Goal: Navigation & Orientation: Find specific page/section

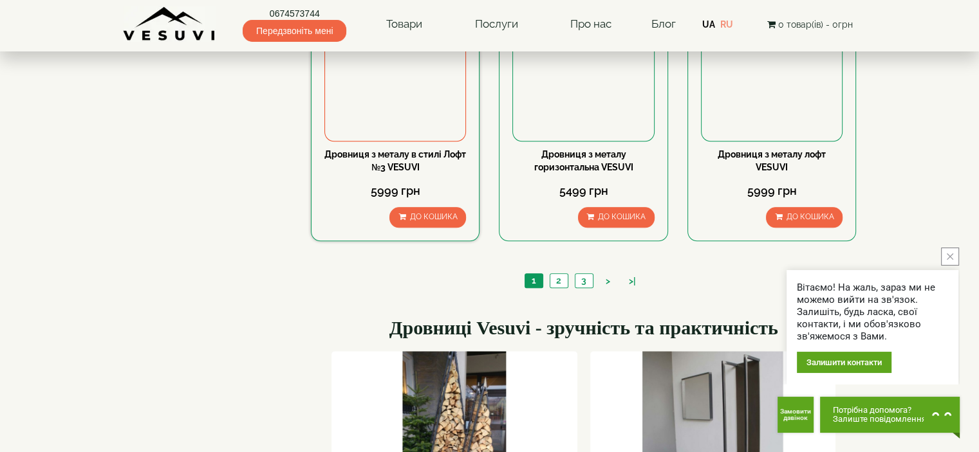
scroll to position [1287, 0]
click at [561, 284] on link "2" at bounding box center [558, 281] width 18 height 14
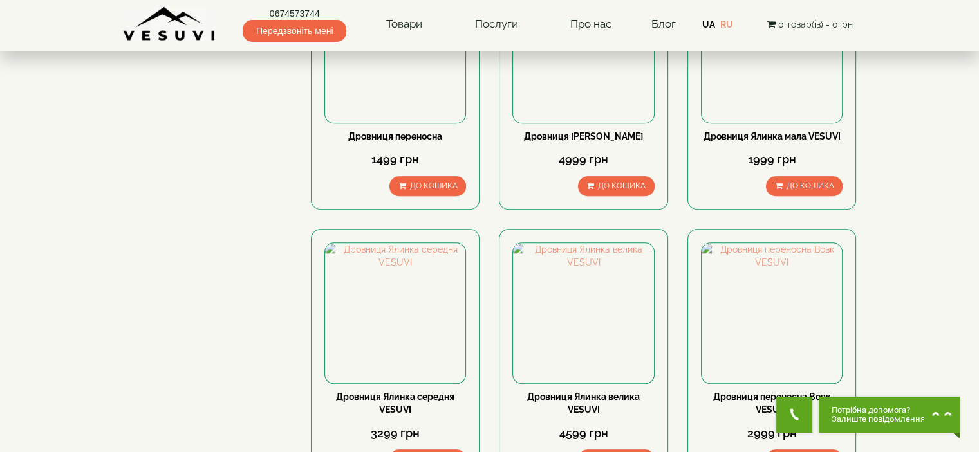
scroll to position [1222, 0]
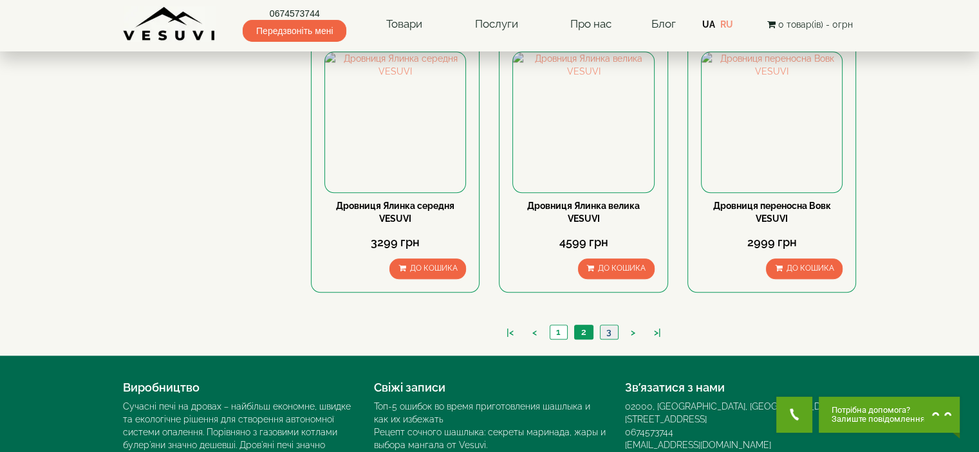
click at [608, 330] on link "3" at bounding box center [609, 333] width 18 height 14
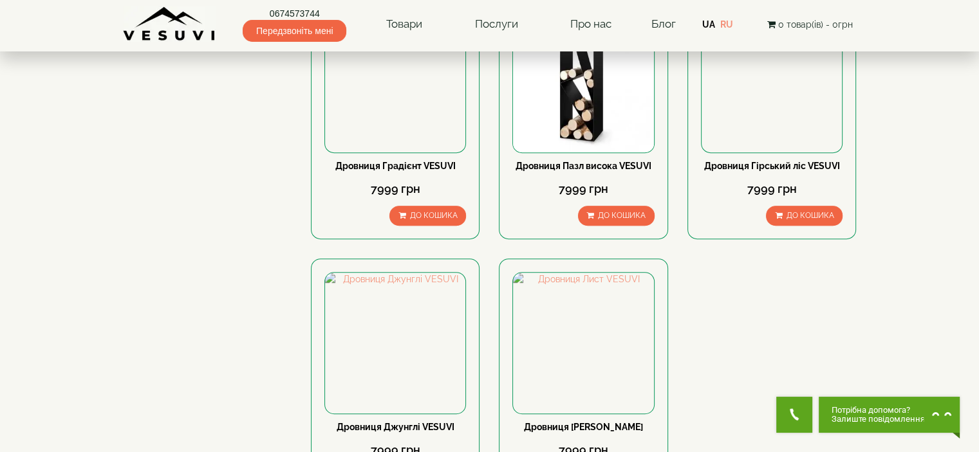
scroll to position [836, 0]
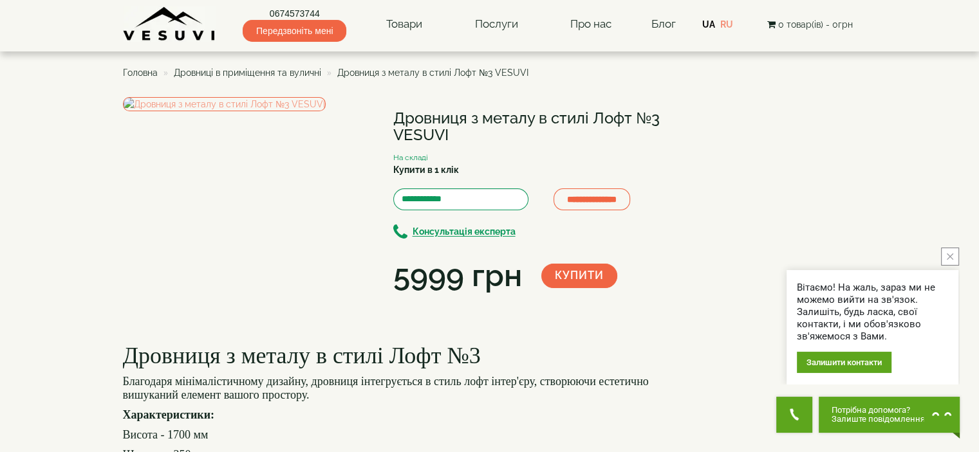
click at [286, 71] on span "Дровниці в приміщення та вуличні" at bounding box center [247, 73] width 147 height 10
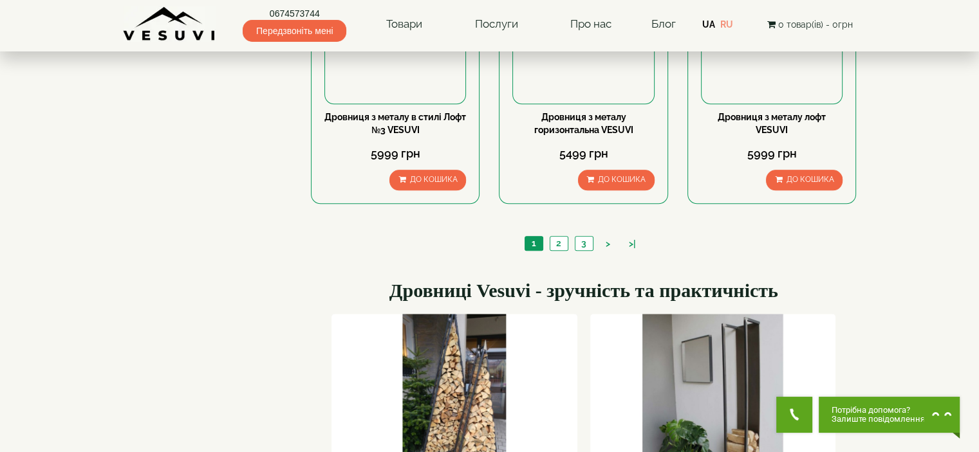
scroll to position [1415, 0]
